Goal: Navigation & Orientation: Find specific page/section

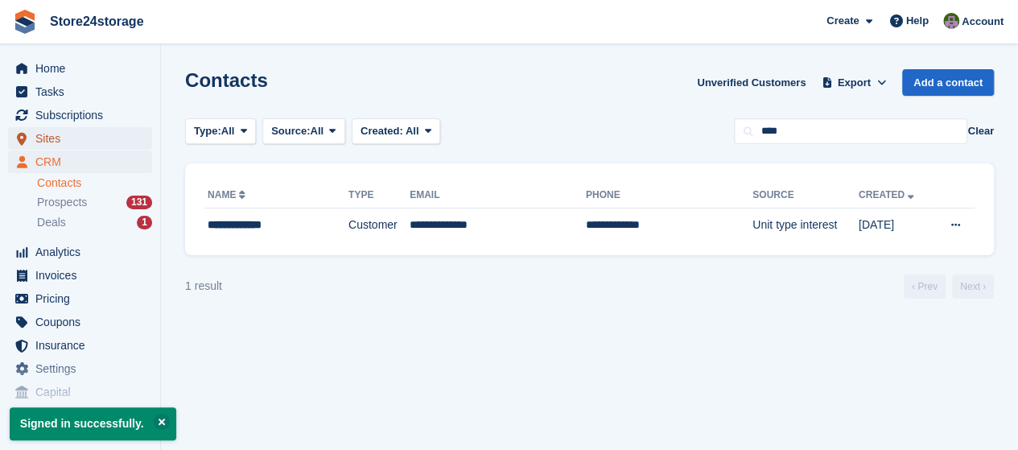
click at [56, 138] on span "Sites" at bounding box center [83, 138] width 97 height 23
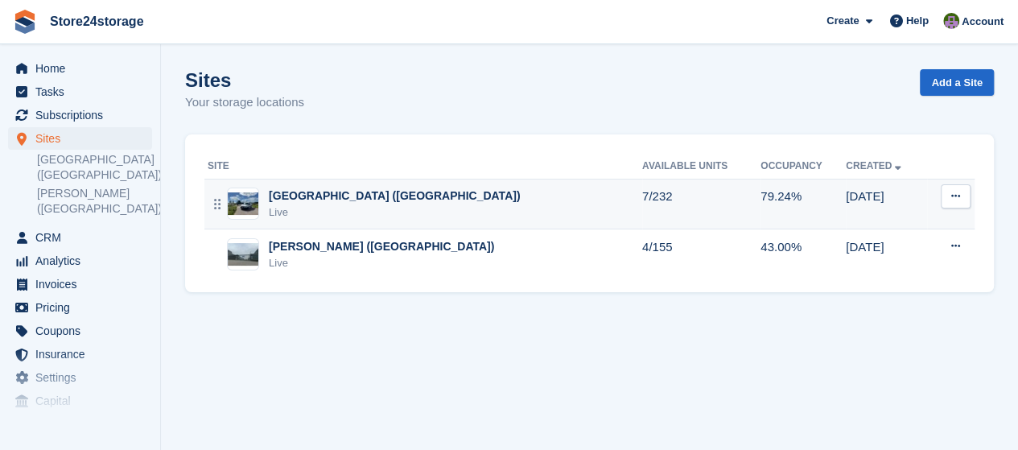
click at [500, 215] on div "[GEOGRAPHIC_DATA] ([GEOGRAPHIC_DATA]) Live" at bounding box center [425, 203] width 434 height 33
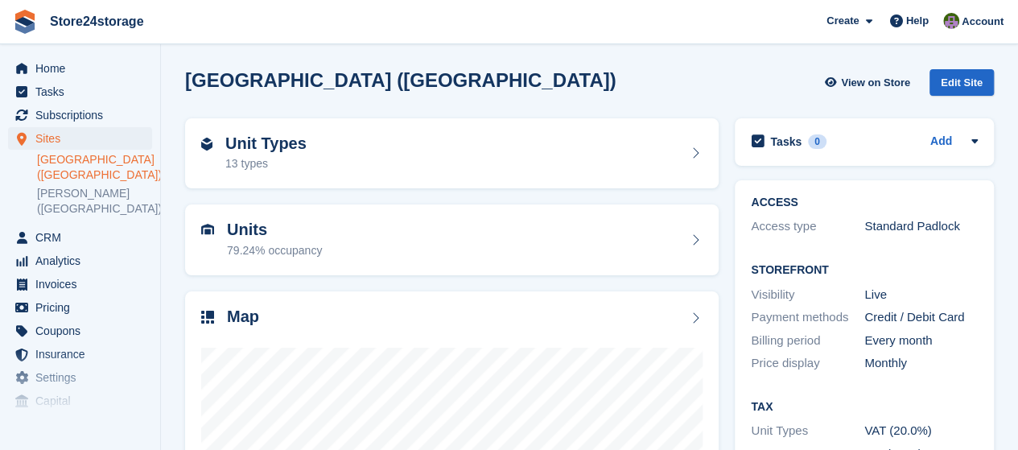
scroll to position [236, 0]
